Goal: Find specific page/section: Find specific page/section

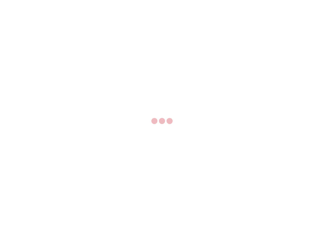
select select "US"
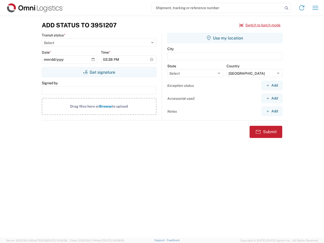
click at [217, 8] on input "search" at bounding box center [217, 8] width 131 height 10
click at [286, 8] on icon at bounding box center [286, 8] width 7 height 7
click at [301, 8] on icon at bounding box center [301, 8] width 8 height 8
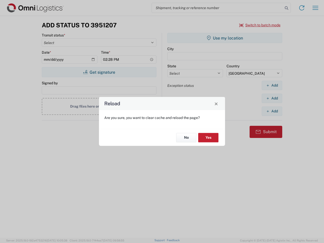
click at [260, 25] on div "Reload Are you sure, you want to clear cache and reload the page? No Yes" at bounding box center [162, 121] width 324 height 243
click at [99, 72] on div "Reload Are you sure, you want to clear cache and reload the page? No Yes" at bounding box center [162, 121] width 324 height 243
click at [225, 38] on div "Reload Are you sure, you want to clear cache and reload the page? No Yes" at bounding box center [162, 121] width 324 height 243
click at [272, 85] on div "Reload Are you sure, you want to clear cache and reload the page? No Yes" at bounding box center [162, 121] width 324 height 243
click at [272, 98] on div "Reload Are you sure, you want to clear cache and reload the page? No Yes" at bounding box center [162, 121] width 324 height 243
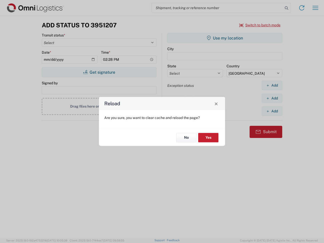
click at [272, 111] on div "Reload Are you sure, you want to clear cache and reload the page? No Yes" at bounding box center [162, 121] width 324 height 243
